Goal: Information Seeking & Learning: Learn about a topic

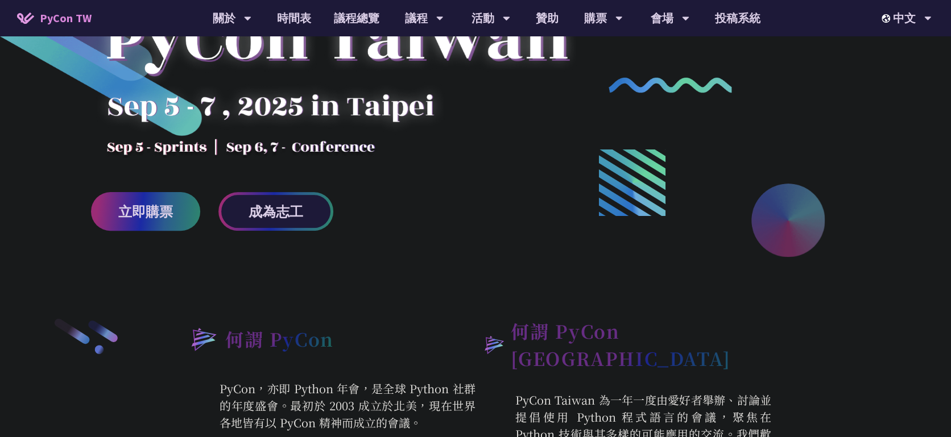
scroll to position [167, 0]
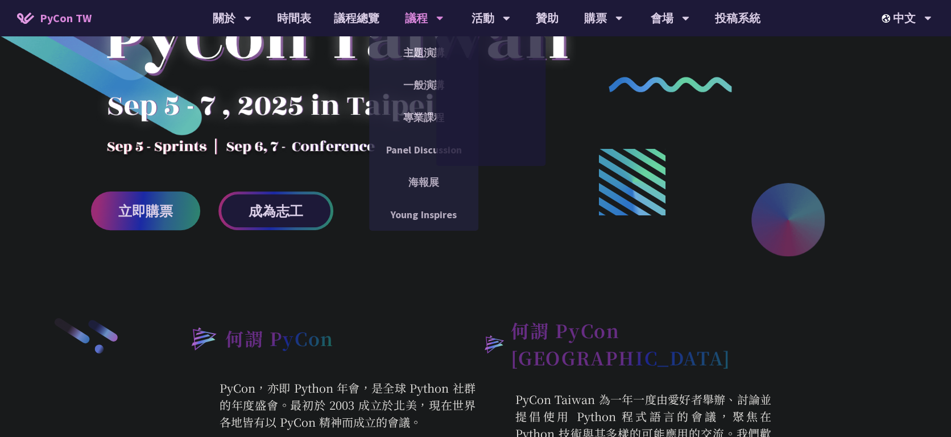
drag, startPoint x: 437, startPoint y: 16, endPoint x: 441, endPoint y: 30, distance: 14.2
click at [439, 22] on icon at bounding box center [439, 18] width 7 height 11
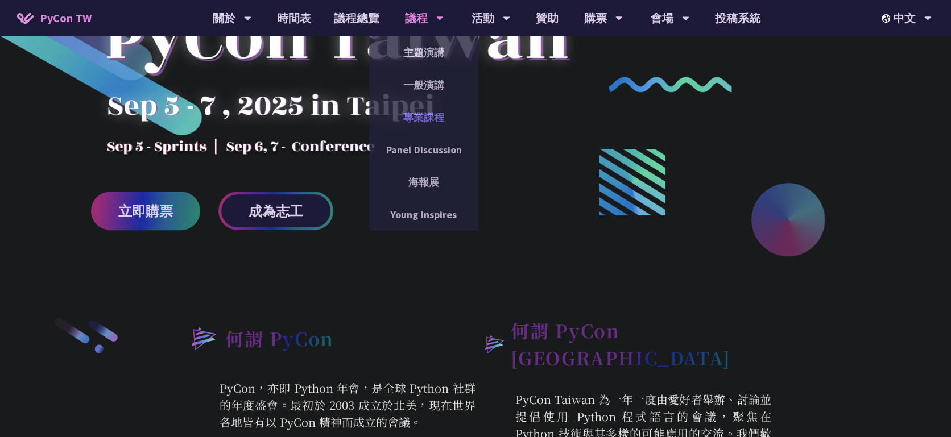
click at [425, 118] on link "專業課程" at bounding box center [423, 117] width 109 height 27
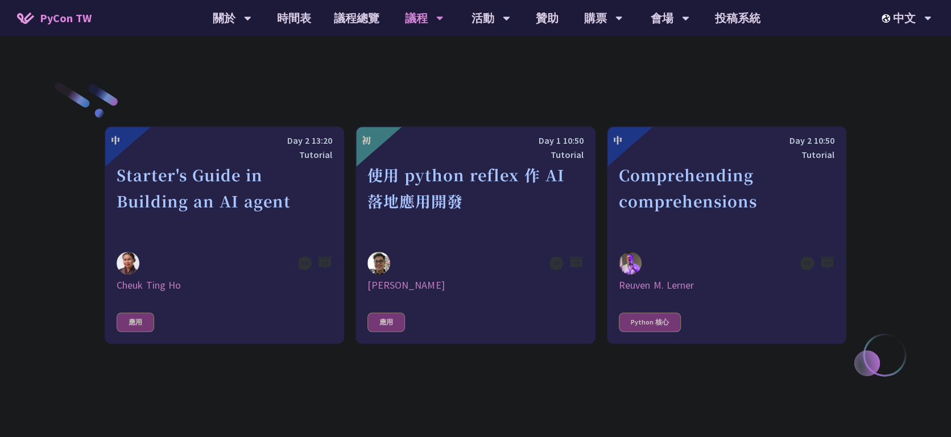
scroll to position [363, 0]
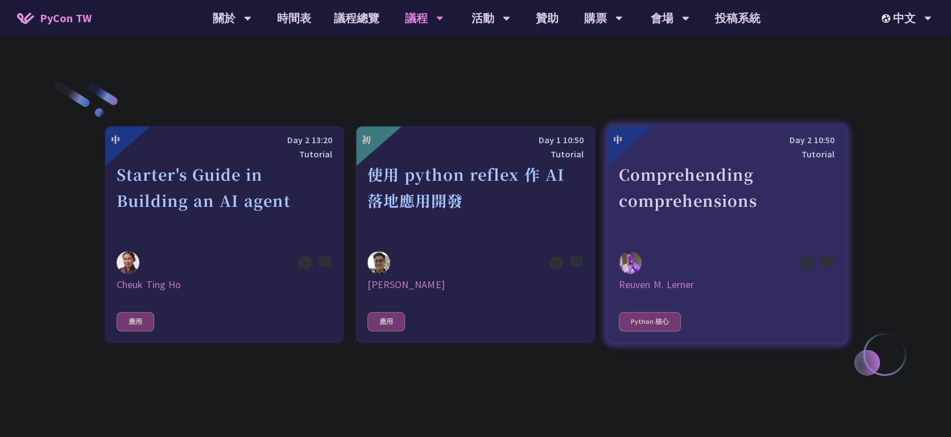
click at [705, 193] on div "Comprehending comprehensions" at bounding box center [727, 201] width 216 height 78
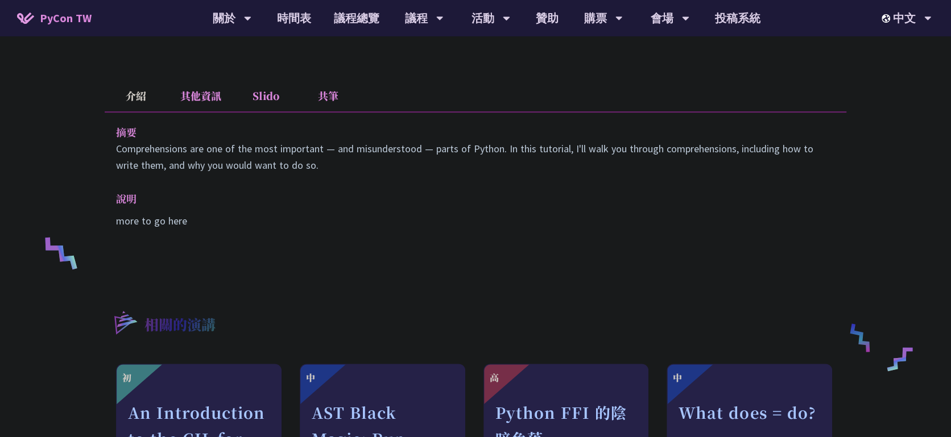
scroll to position [317, 0]
click at [211, 95] on li "其他資訊" at bounding box center [200, 96] width 67 height 31
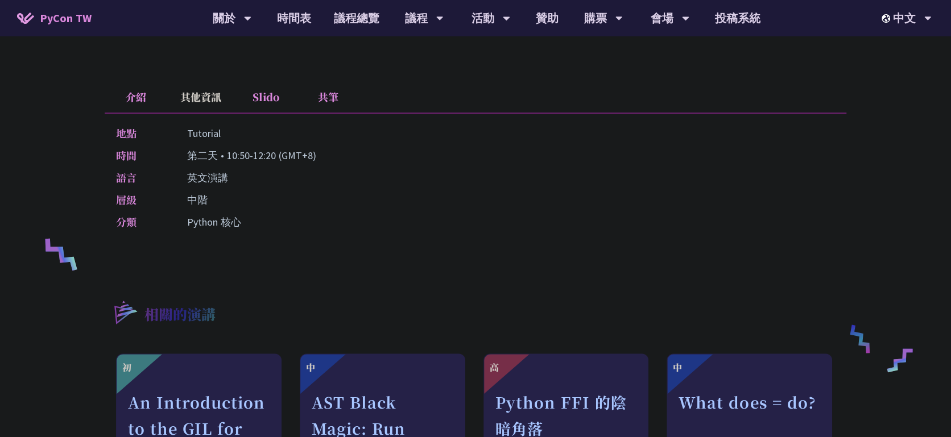
click at [261, 102] on li "Slido" at bounding box center [265, 96] width 63 height 31
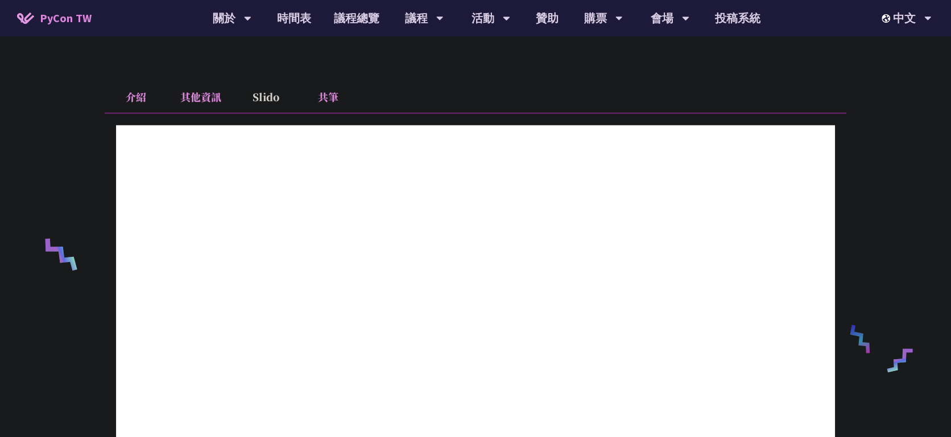
click at [217, 92] on li "其他資訊" at bounding box center [200, 96] width 67 height 31
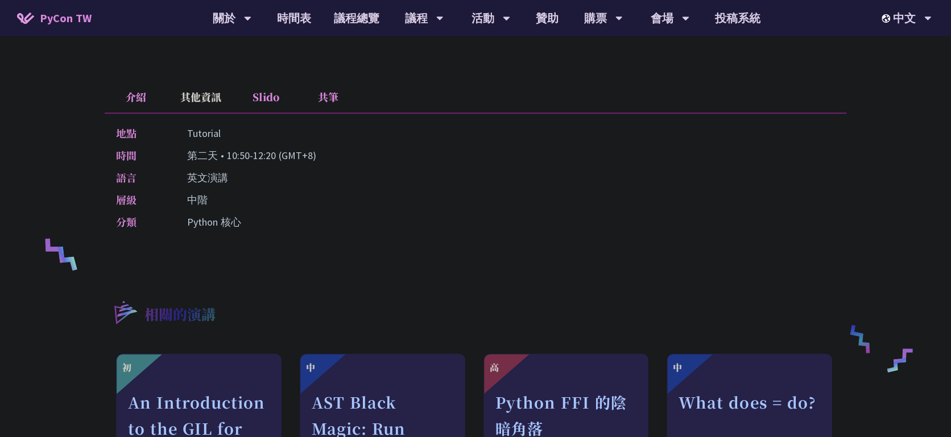
click at [126, 90] on li "介紹" at bounding box center [136, 96] width 63 height 31
